Goal: Check status: Check status

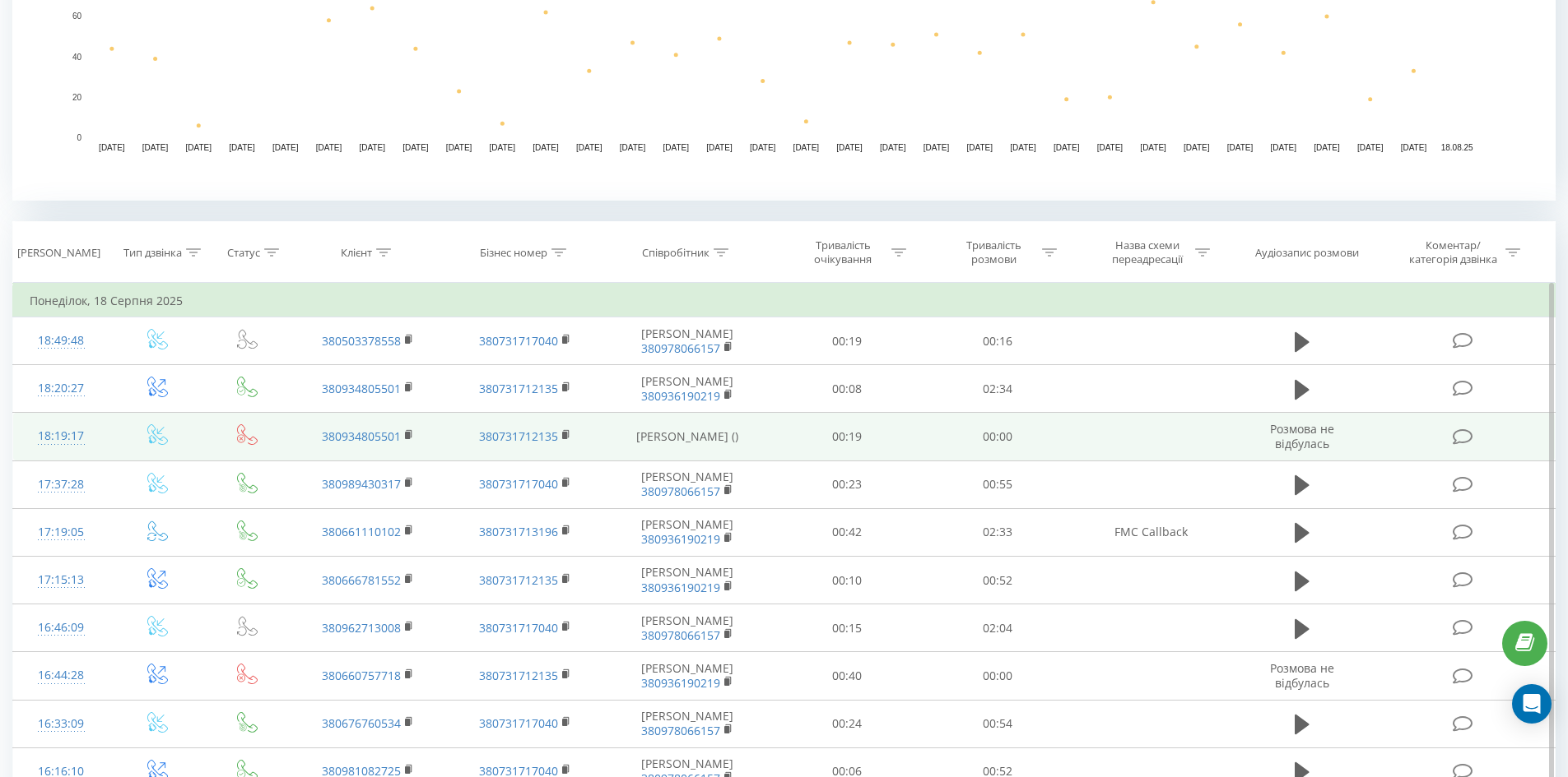
scroll to position [494, 0]
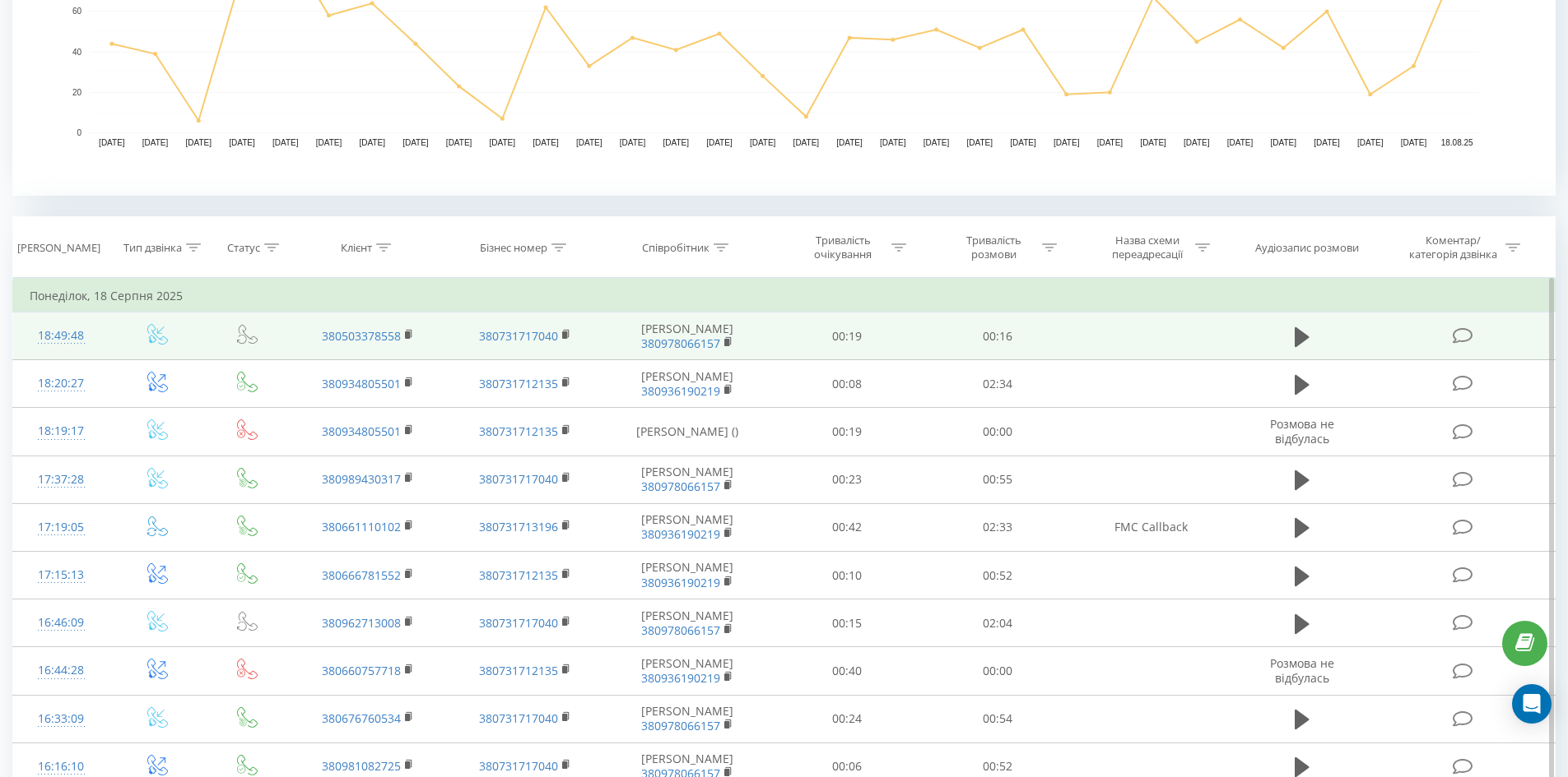
click at [299, 328] on td "380503378558" at bounding box center [367, 336] width 156 height 48
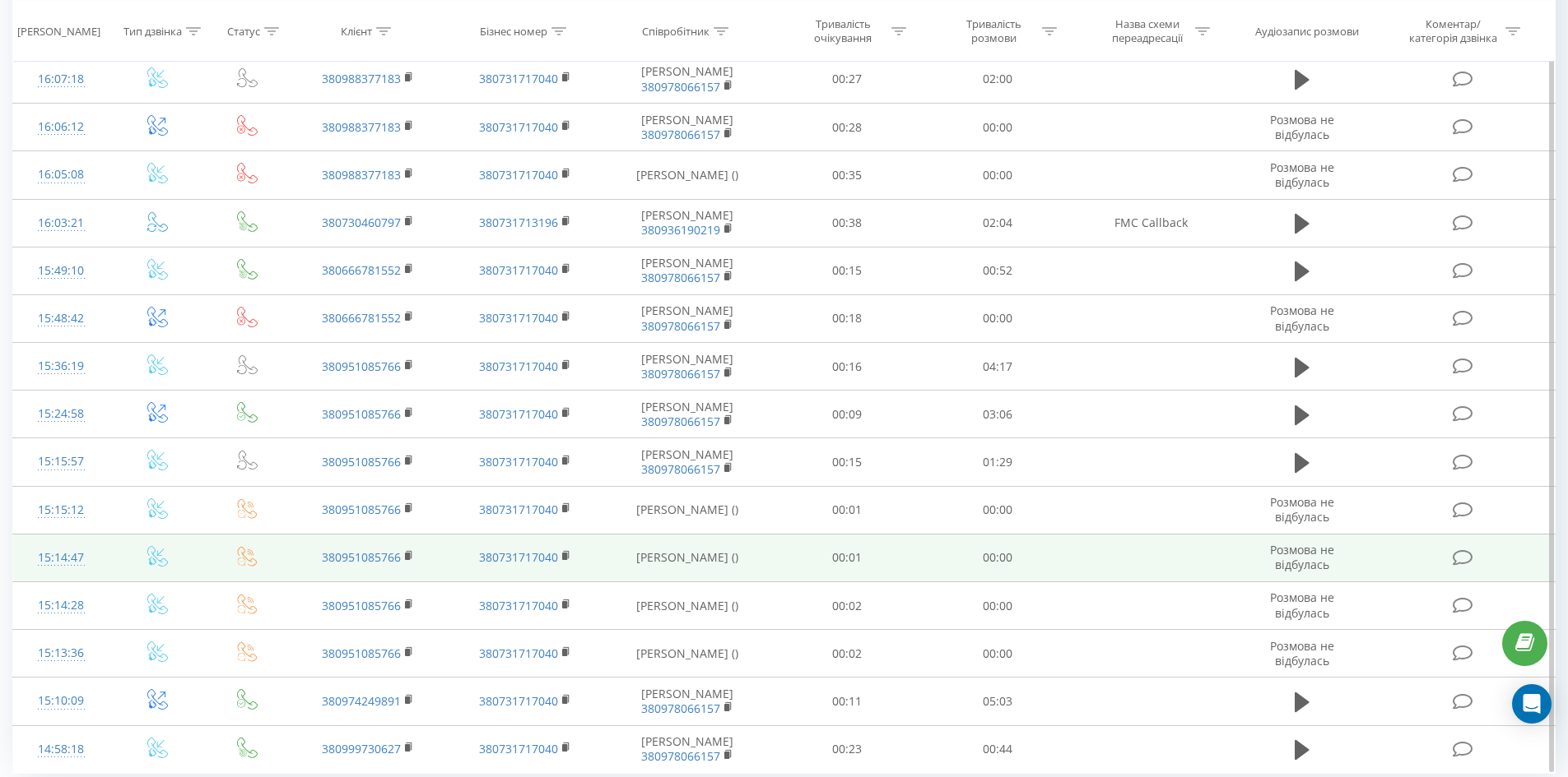
scroll to position [1287, 0]
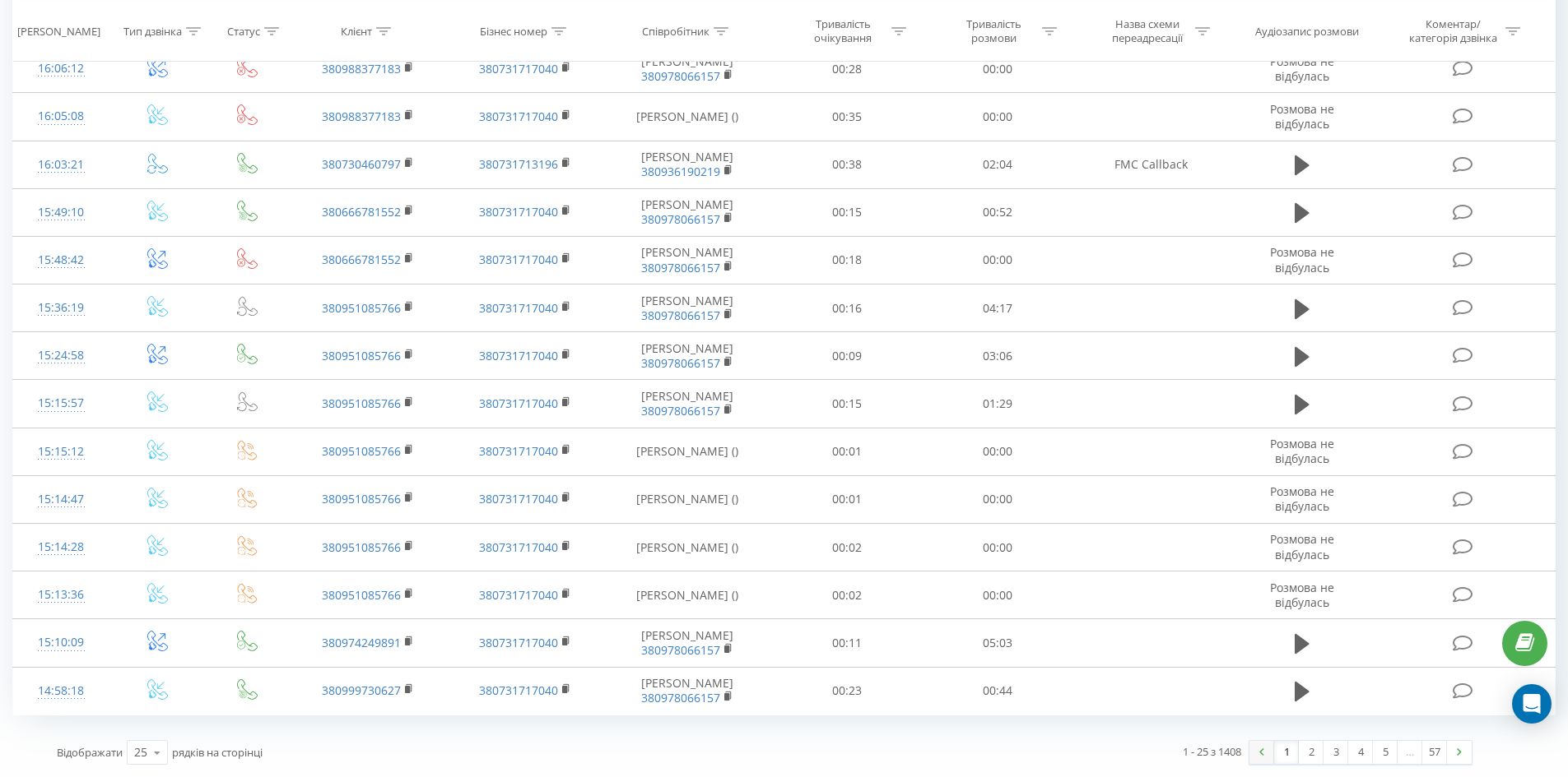
click at [1270, 751] on link at bounding box center [1262, 753] width 24 height 23
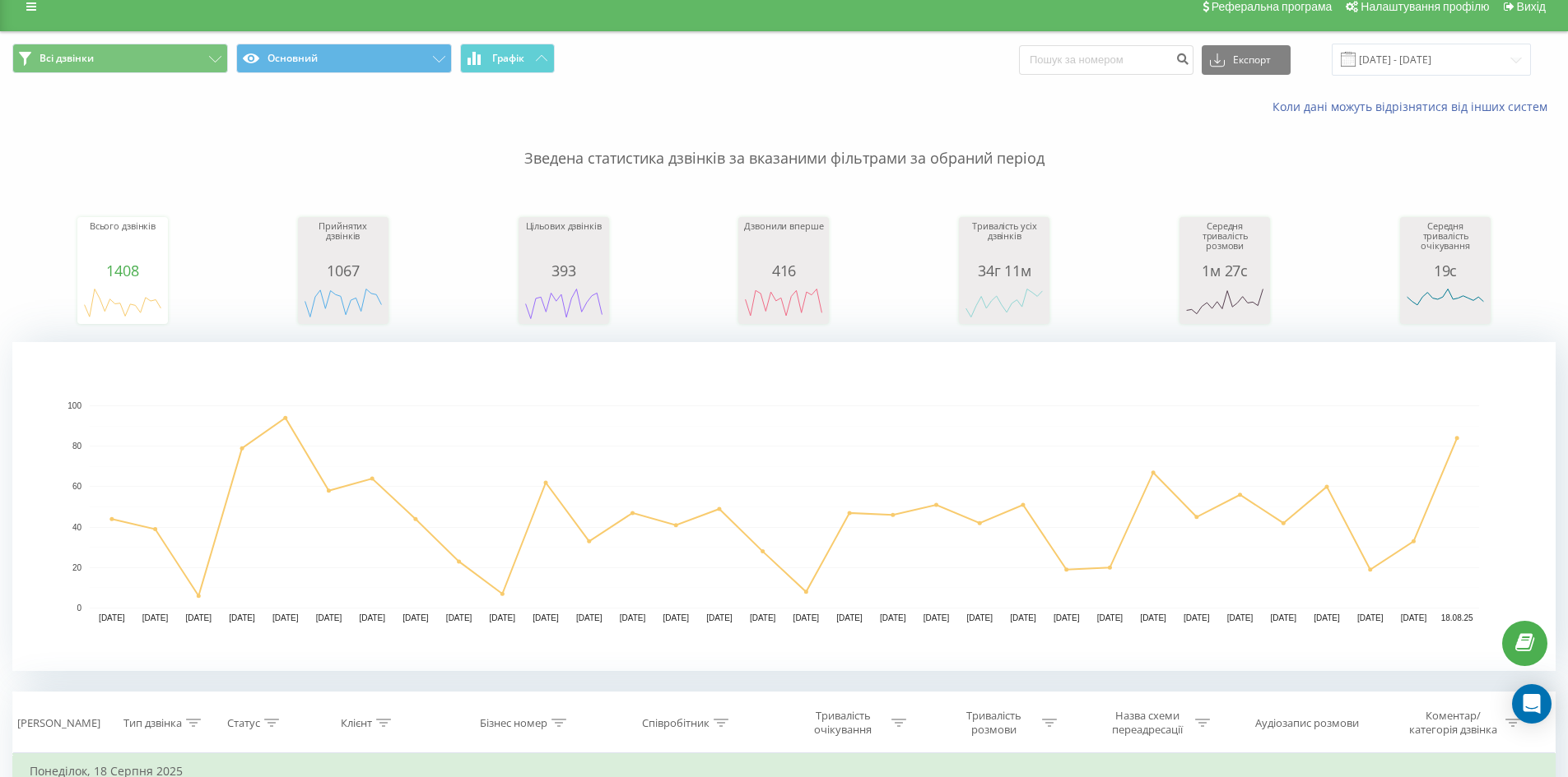
scroll to position [0, 0]
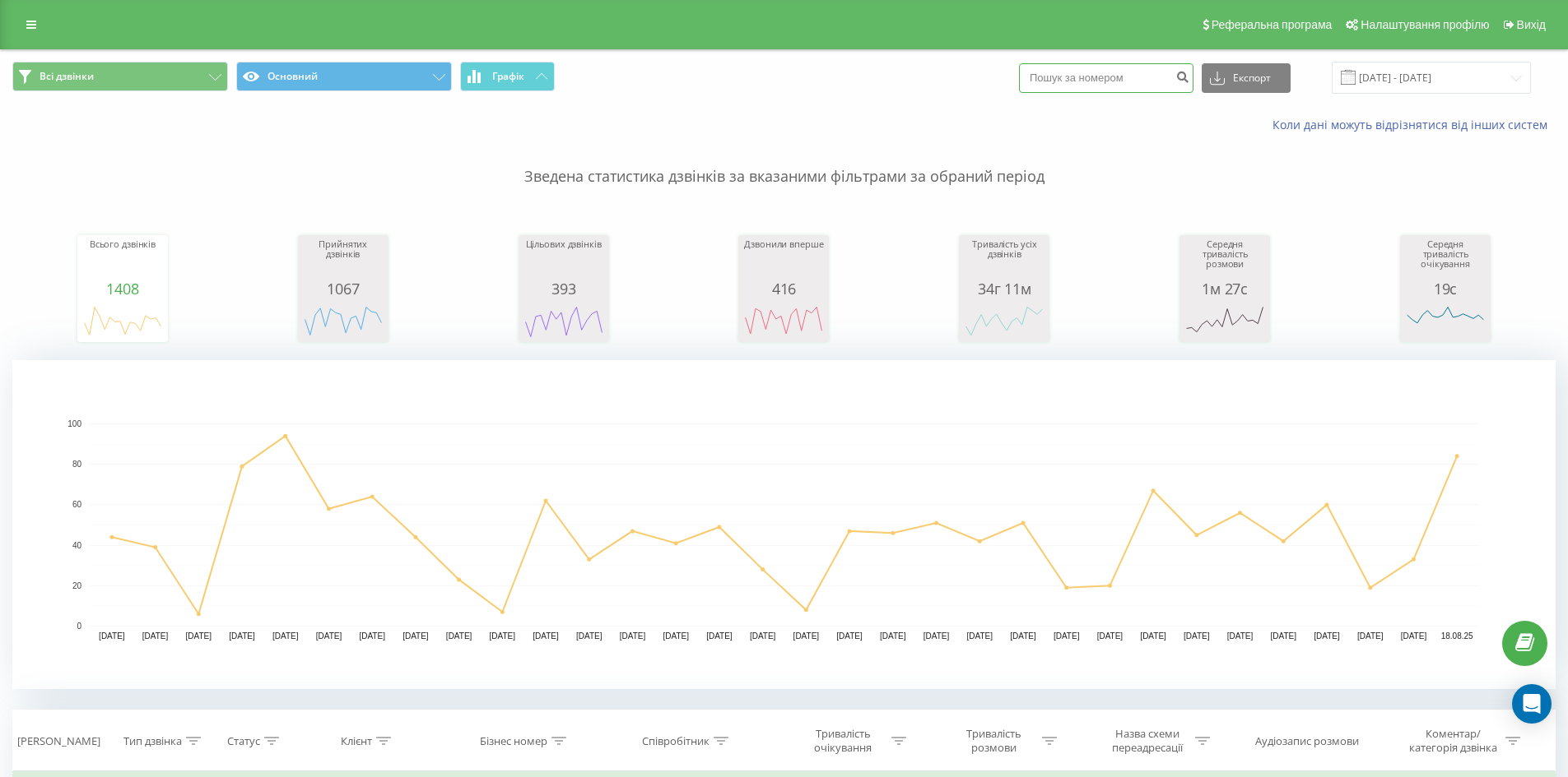
click at [1176, 81] on input at bounding box center [1106, 78] width 174 height 30
click at [1405, 68] on input "[DATE] - [DATE]" at bounding box center [1431, 78] width 200 height 32
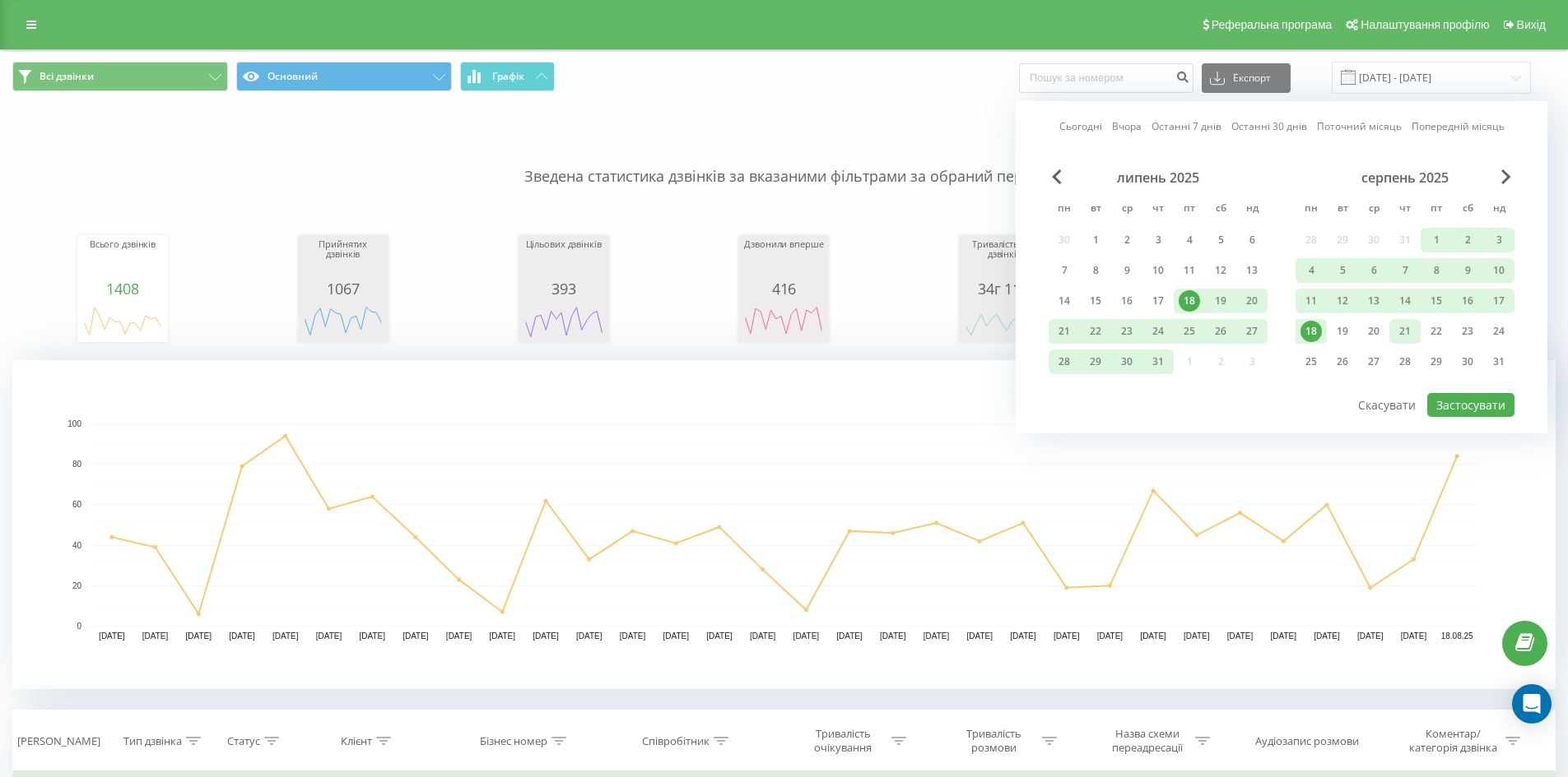
click at [1398, 333] on div "21" at bounding box center [1405, 331] width 22 height 22
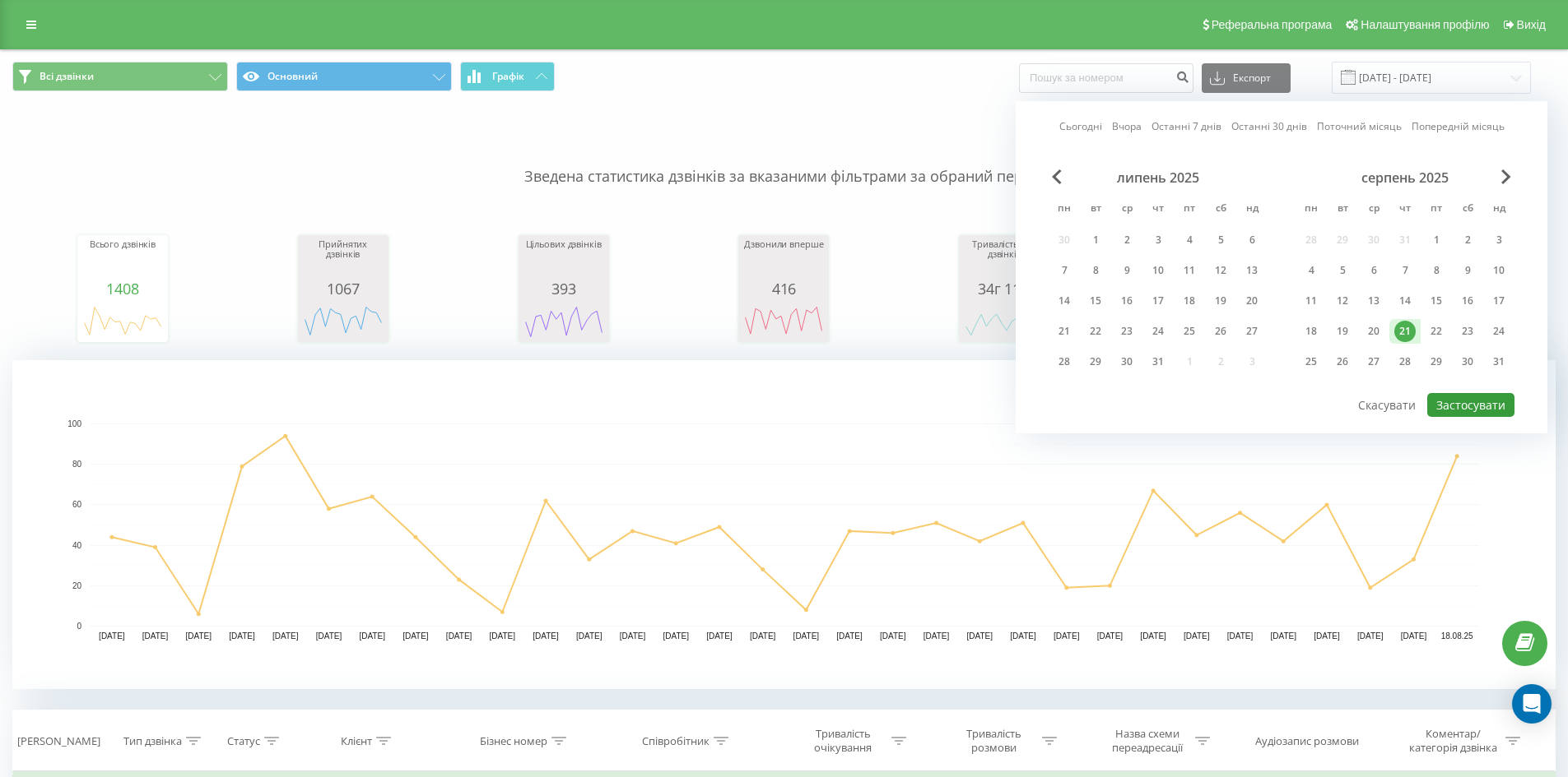
click at [1467, 401] on button "Застосувати" at bounding box center [1471, 404] width 87 height 24
type input "[DATE] - [DATE]"
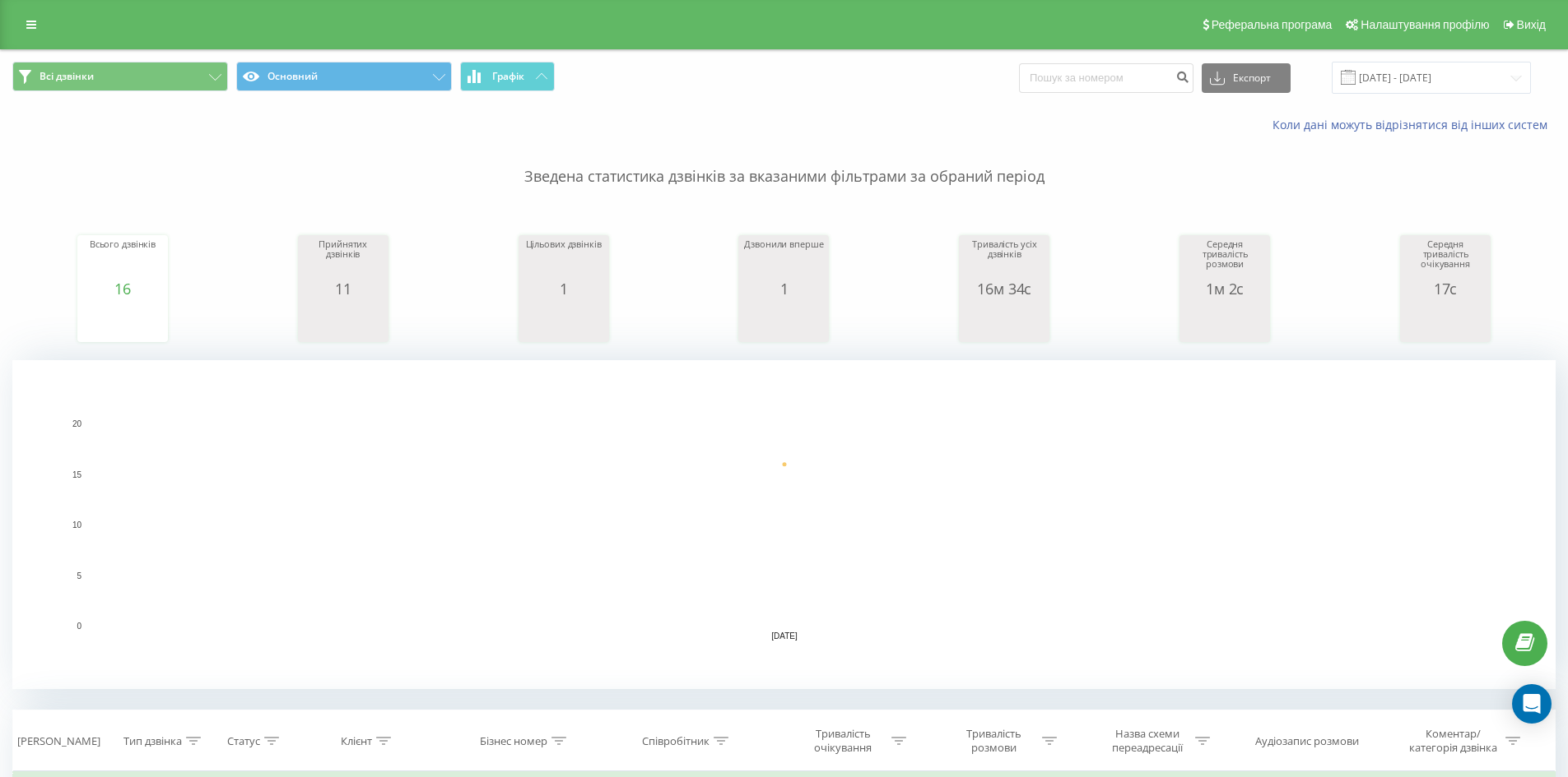
scroll to position [494, 0]
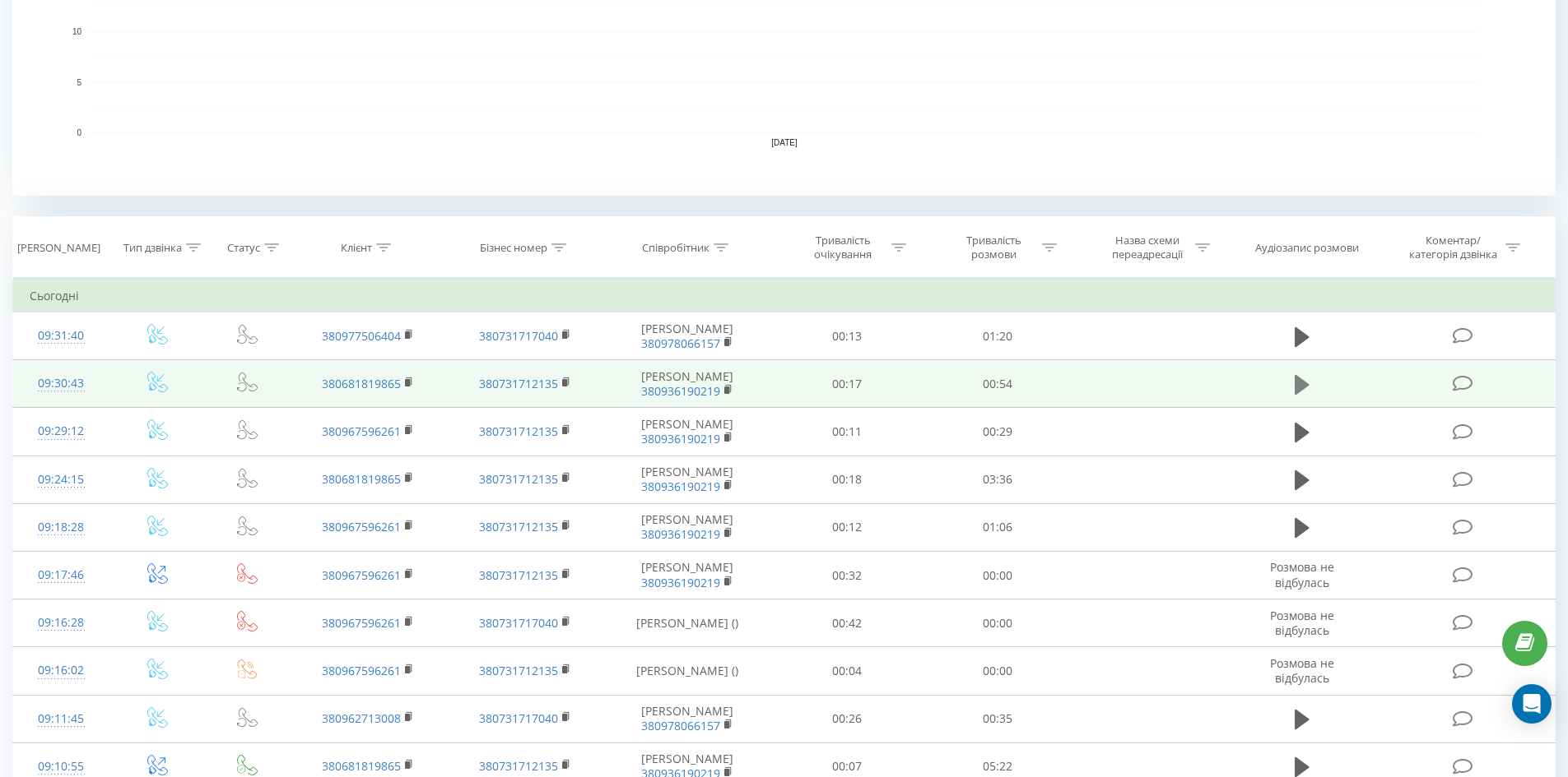
click at [1308, 384] on icon at bounding box center [1301, 385] width 15 height 20
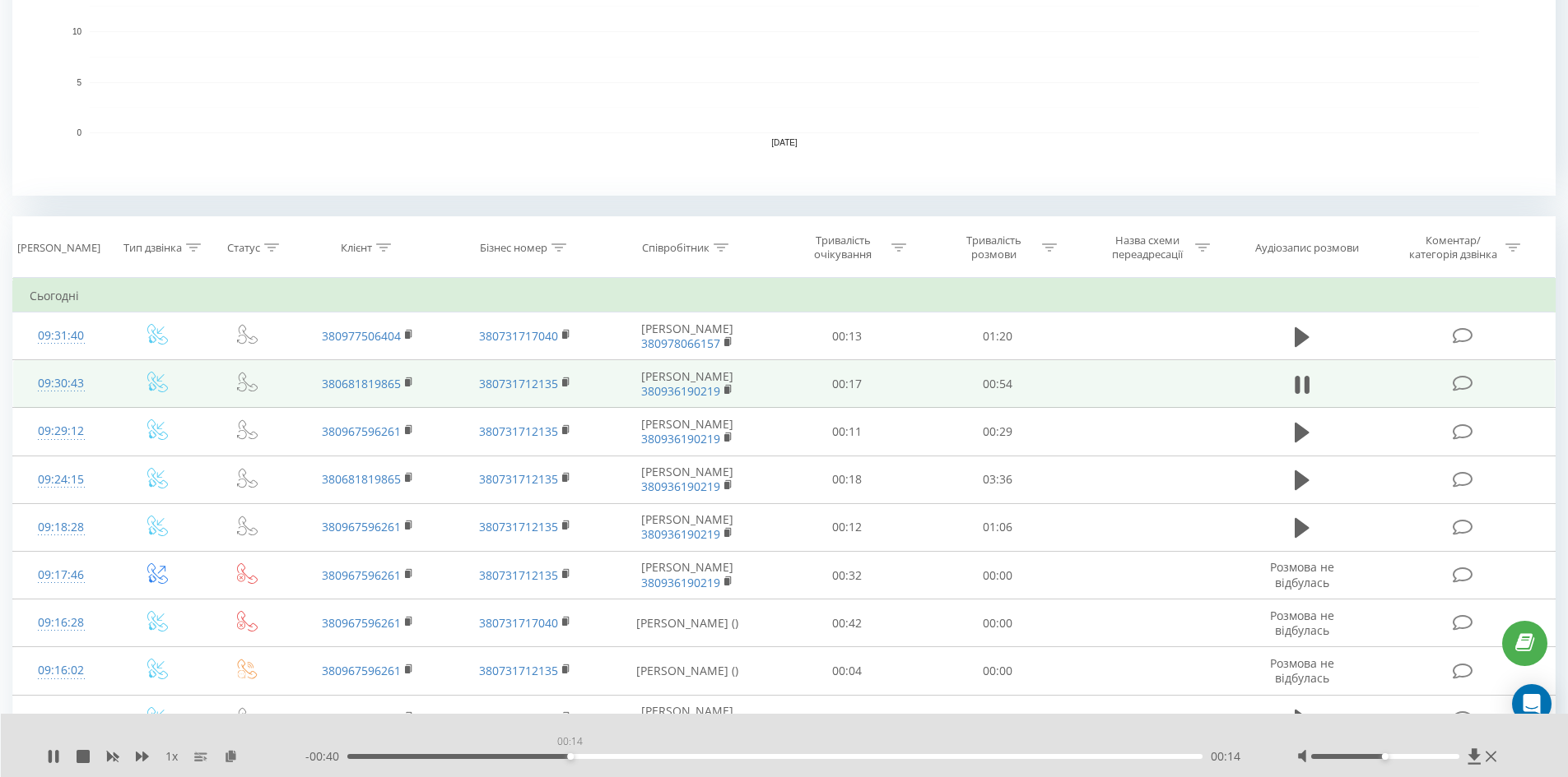
drag, startPoint x: 560, startPoint y: 759, endPoint x: 607, endPoint y: 759, distance: 47.0
click at [607, 759] on div "00:14" at bounding box center [776, 757] width 856 height 5
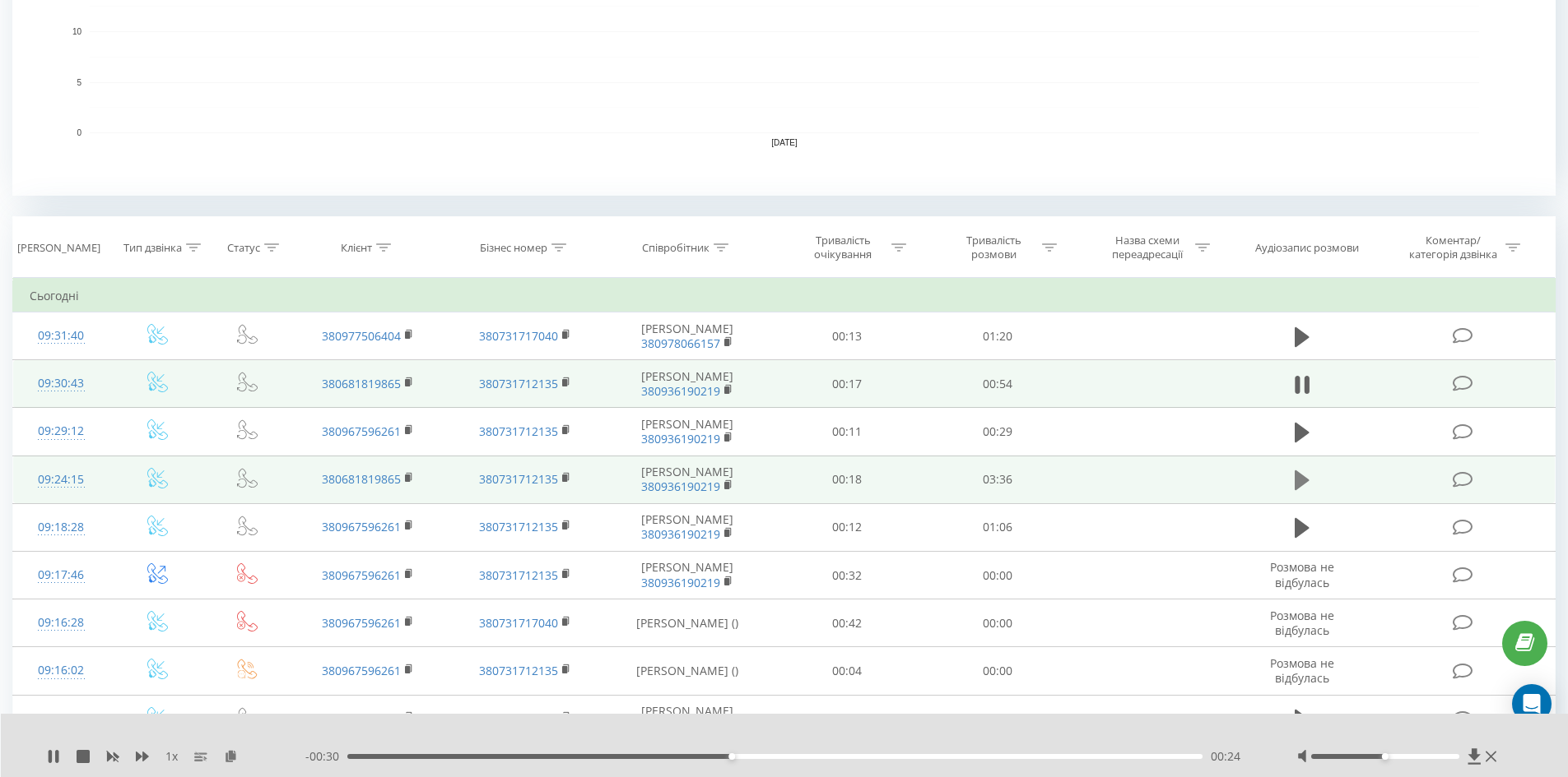
click at [1304, 479] on icon at bounding box center [1301, 480] width 15 height 20
drag, startPoint x: 601, startPoint y: 764, endPoint x: 662, endPoint y: 764, distance: 61.0
click at [662, 764] on div "- 03:36 00:00 00:00" at bounding box center [780, 756] width 951 height 17
drag, startPoint x: 765, startPoint y: 759, endPoint x: 801, endPoint y: 759, distance: 36.0
click at [801, 759] on div "01:46" at bounding box center [776, 757] width 856 height 5
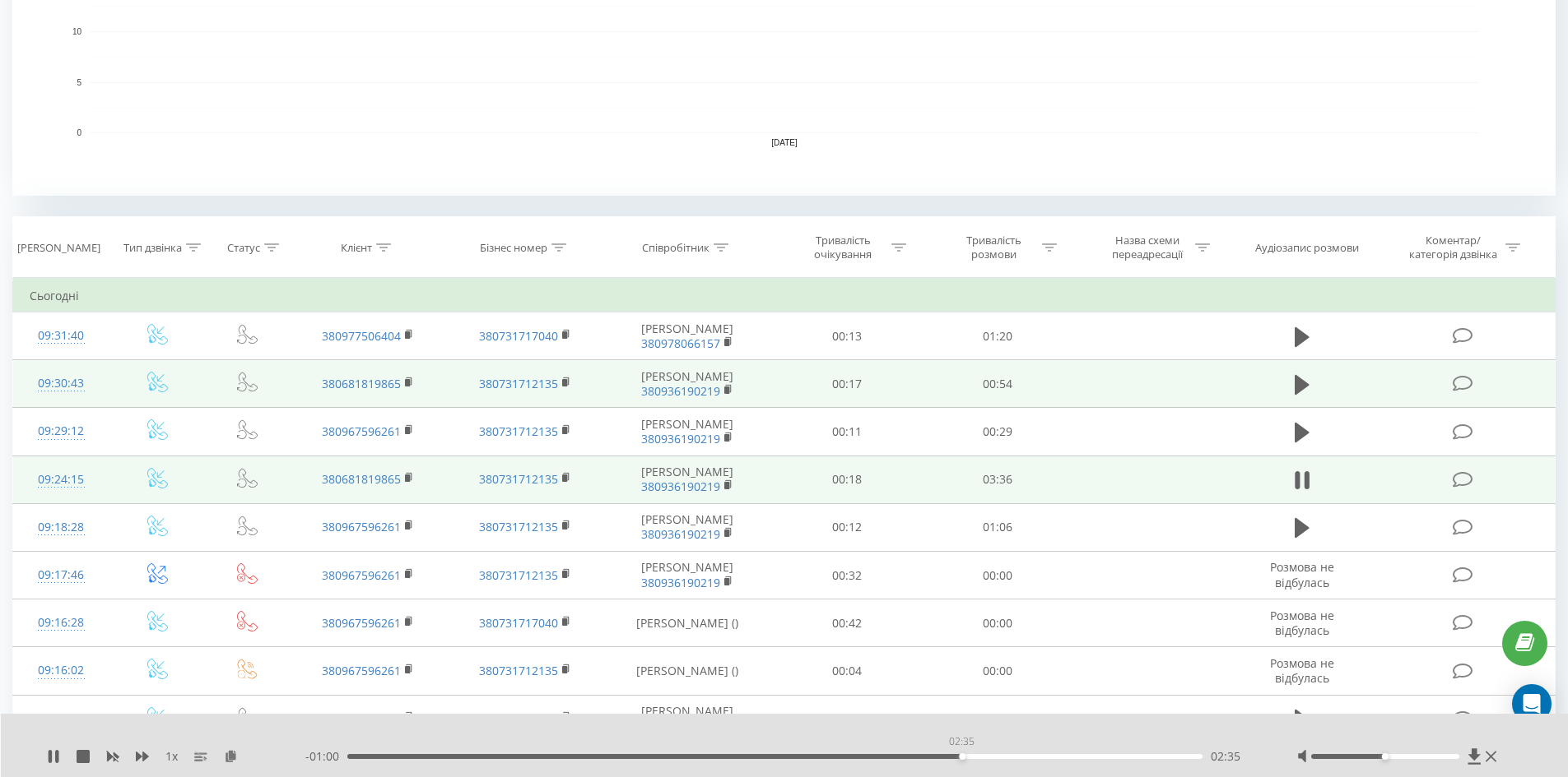
drag, startPoint x: 943, startPoint y: 755, endPoint x: 992, endPoint y: 754, distance: 49.0
click at [992, 754] on div "02:35" at bounding box center [776, 757] width 856 height 5
click at [1303, 485] on icon at bounding box center [1301, 480] width 15 height 23
